Goal: Task Accomplishment & Management: Use online tool/utility

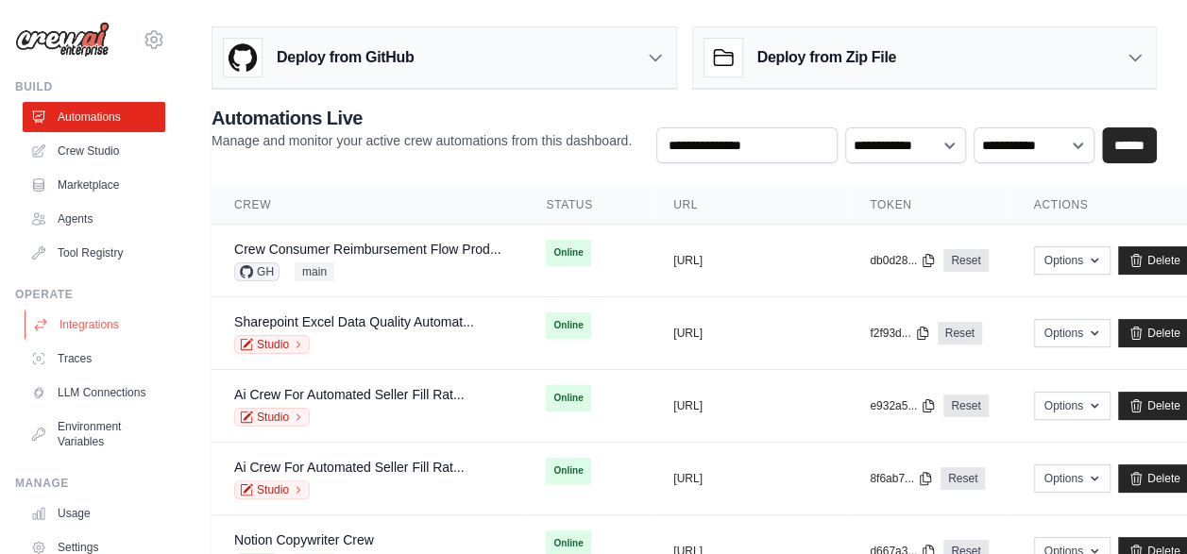
click at [81, 317] on link "Integrations" at bounding box center [96, 325] width 143 height 30
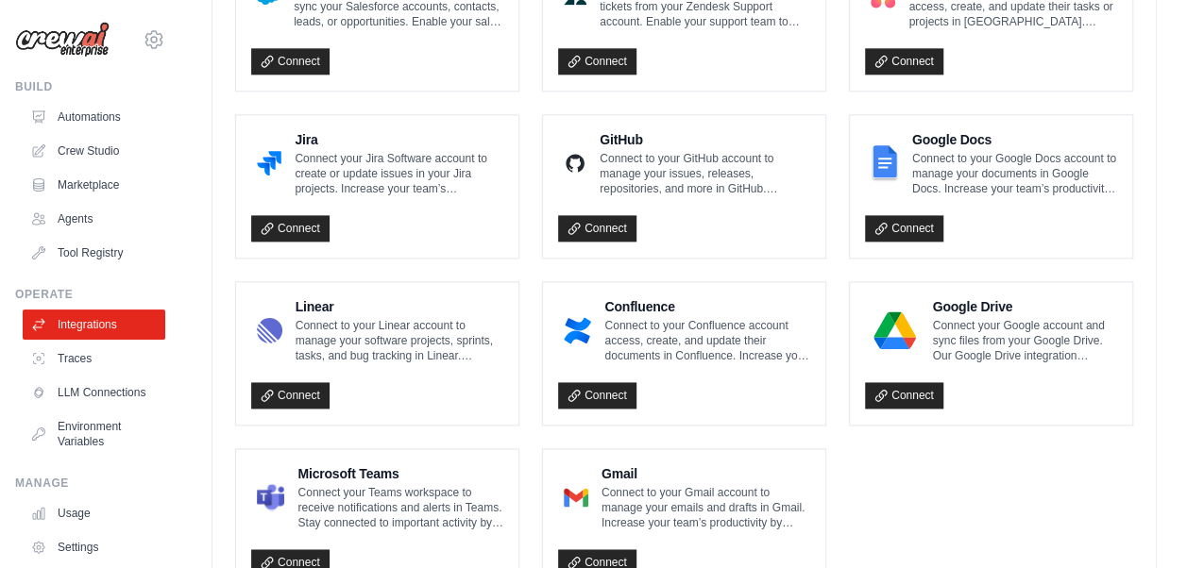
scroll to position [1133, 0]
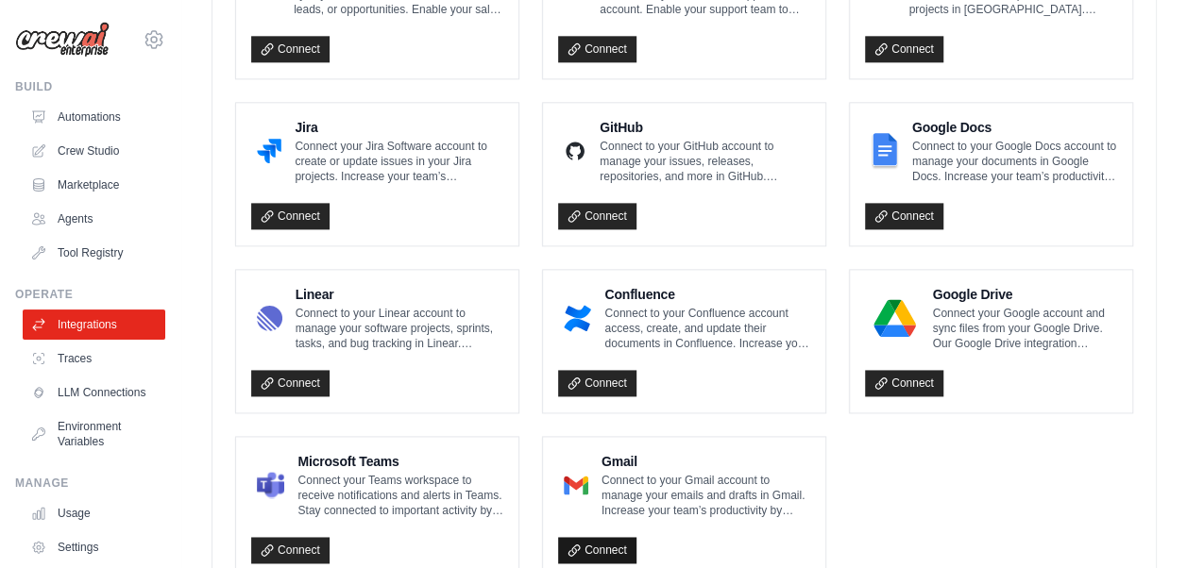
click at [602, 541] on link "Connect" at bounding box center [597, 550] width 78 height 26
click at [293, 538] on link "Connect" at bounding box center [290, 550] width 78 height 26
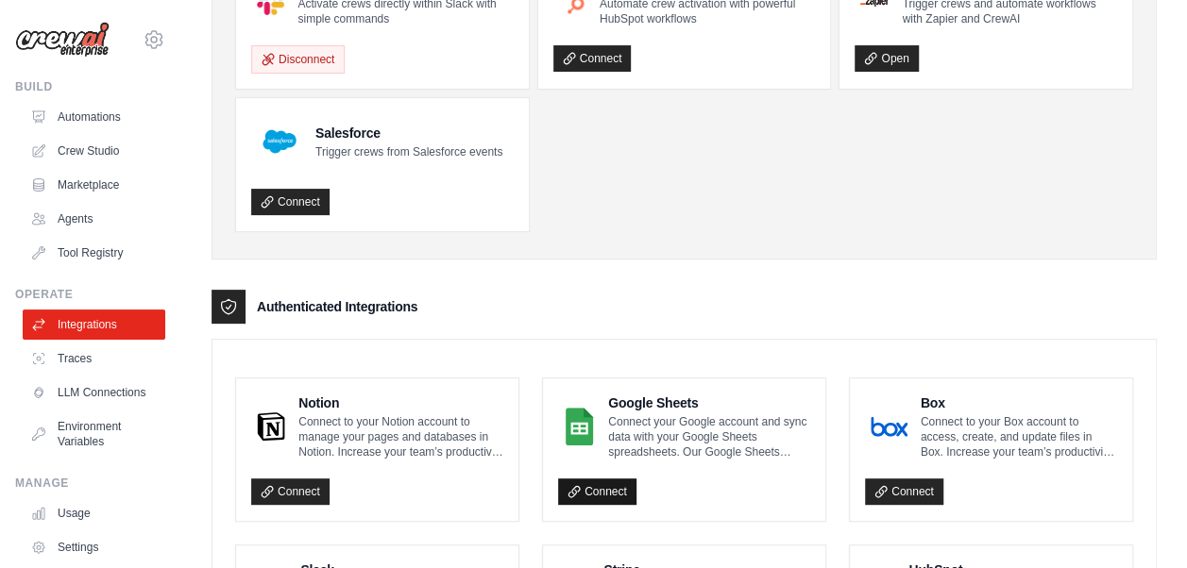
scroll to position [378, 0]
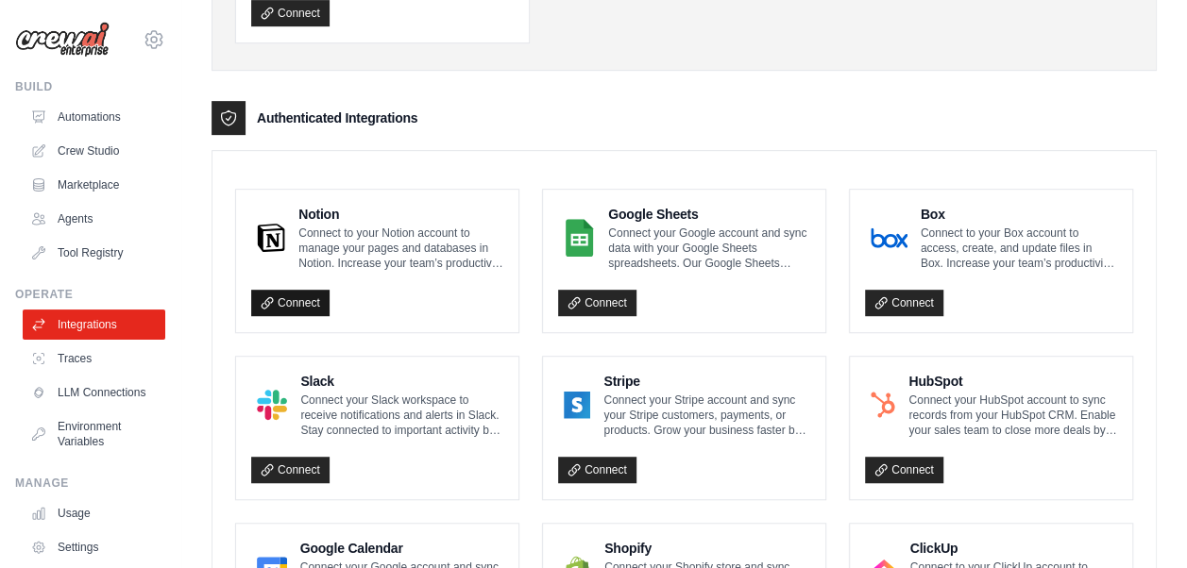
click at [293, 302] on link "Connect" at bounding box center [290, 303] width 78 height 26
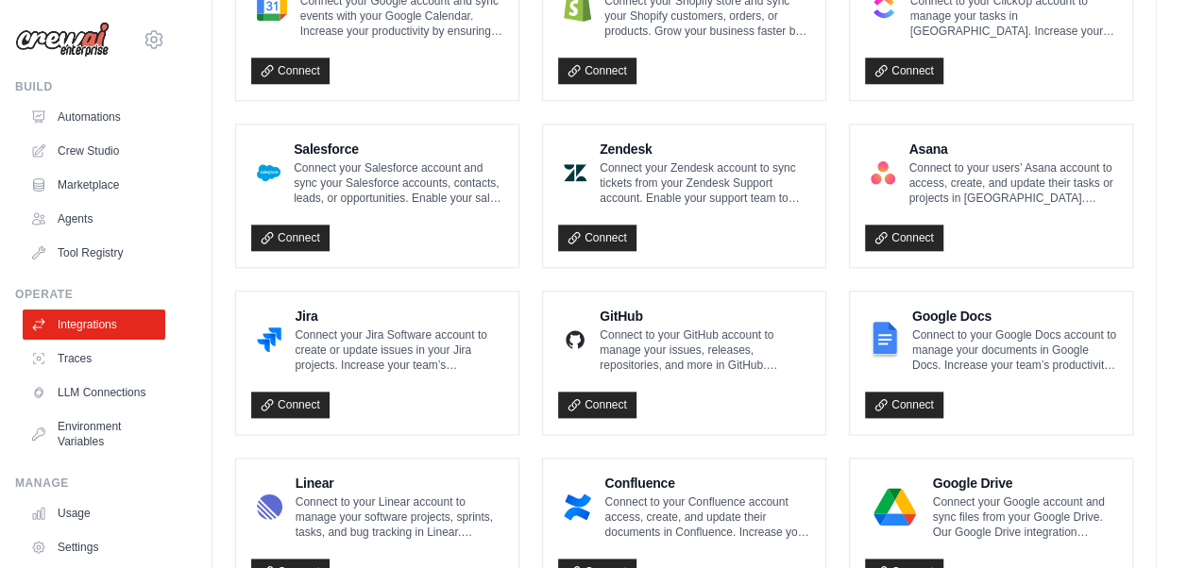
scroll to position [1133, 0]
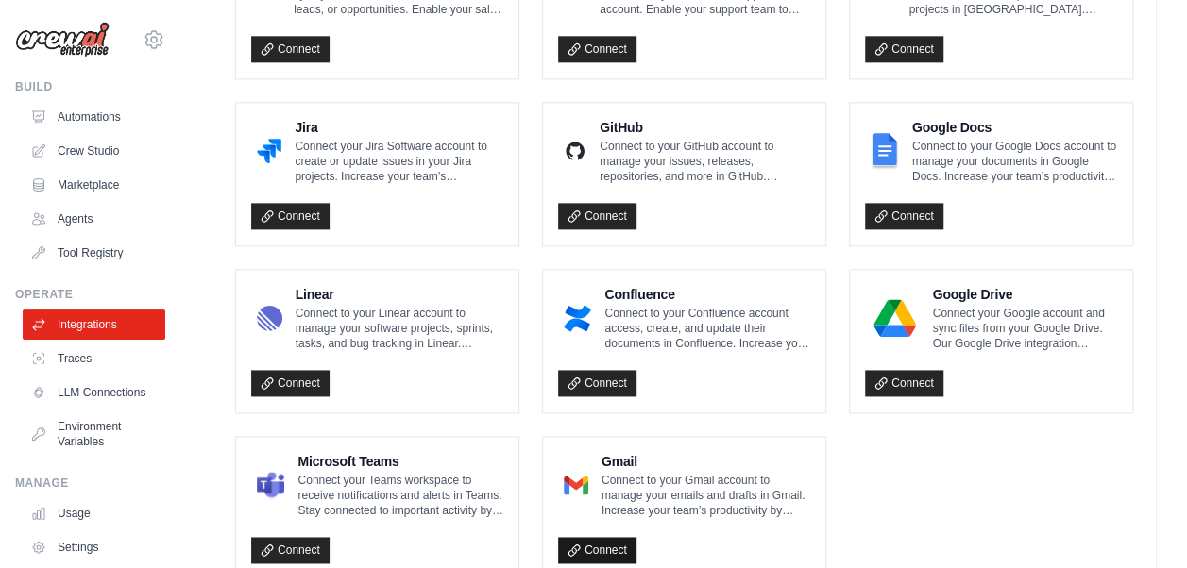
click at [594, 539] on link "Connect" at bounding box center [597, 550] width 78 height 26
